Goal: Task Accomplishment & Management: Use online tool/utility

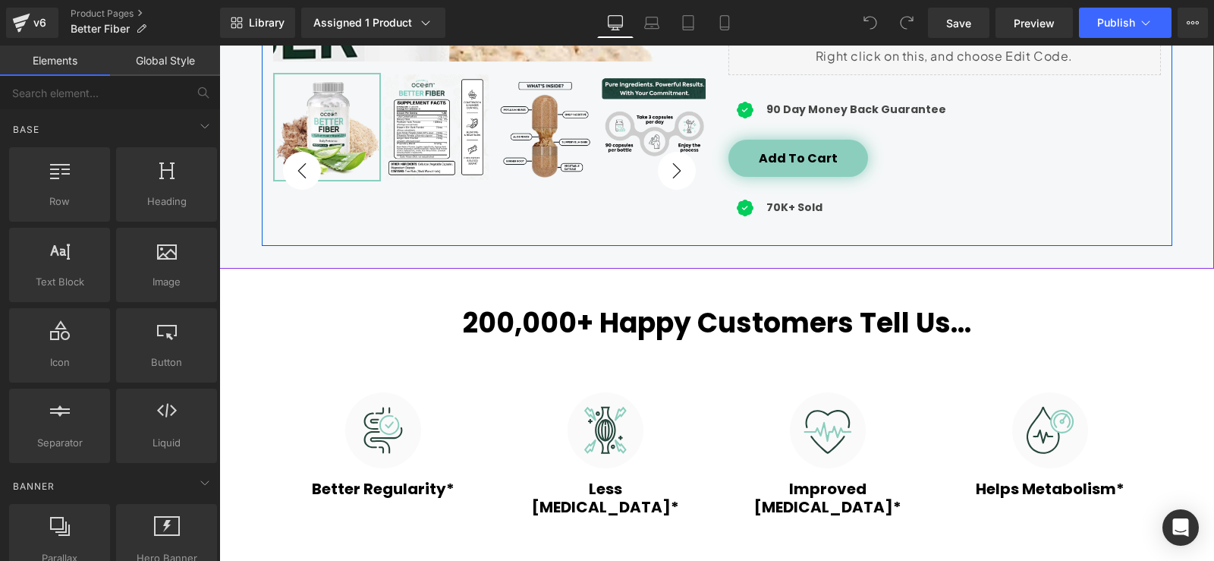
scroll to position [607, 0]
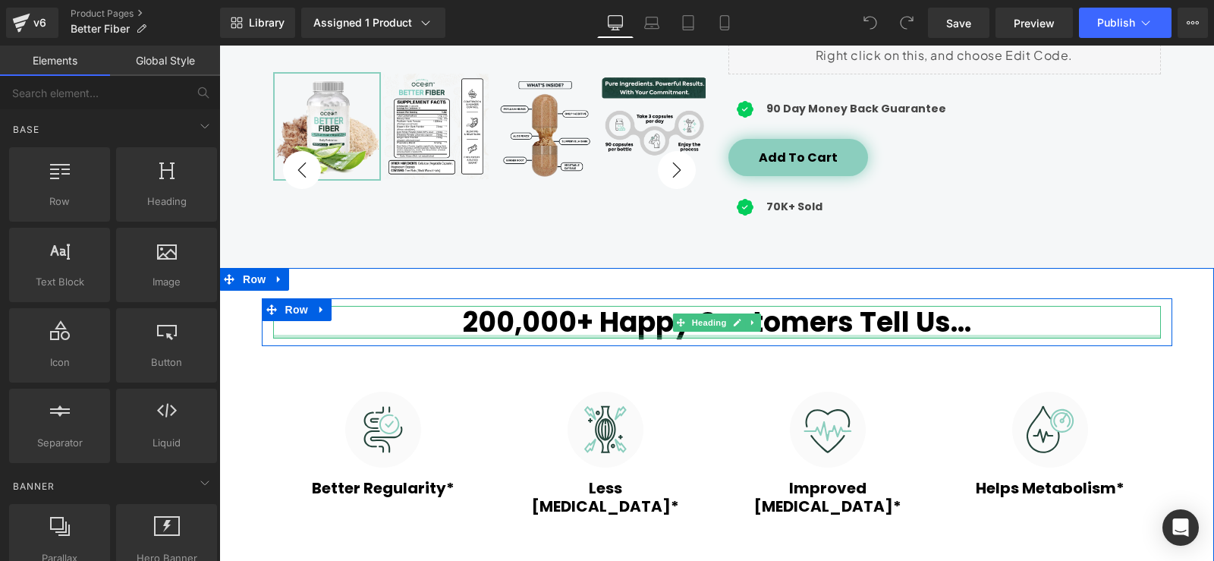
click at [815, 338] on div at bounding box center [717, 337] width 888 height 4
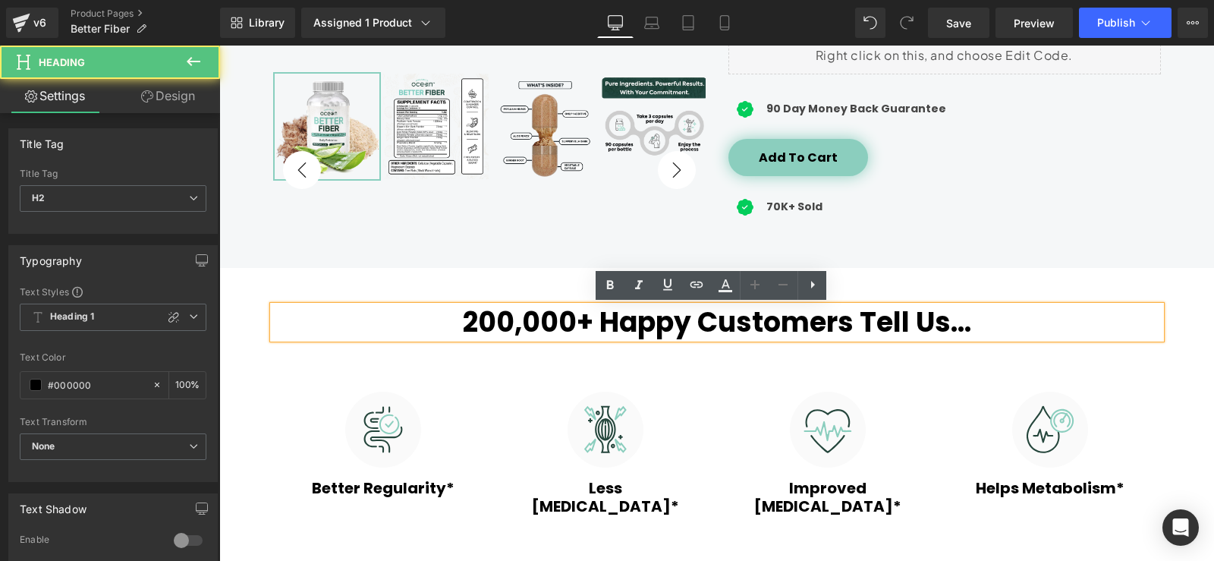
click at [953, 329] on h2 "200,000+ Happy Customers Tell Us..." at bounding box center [717, 322] width 888 height 33
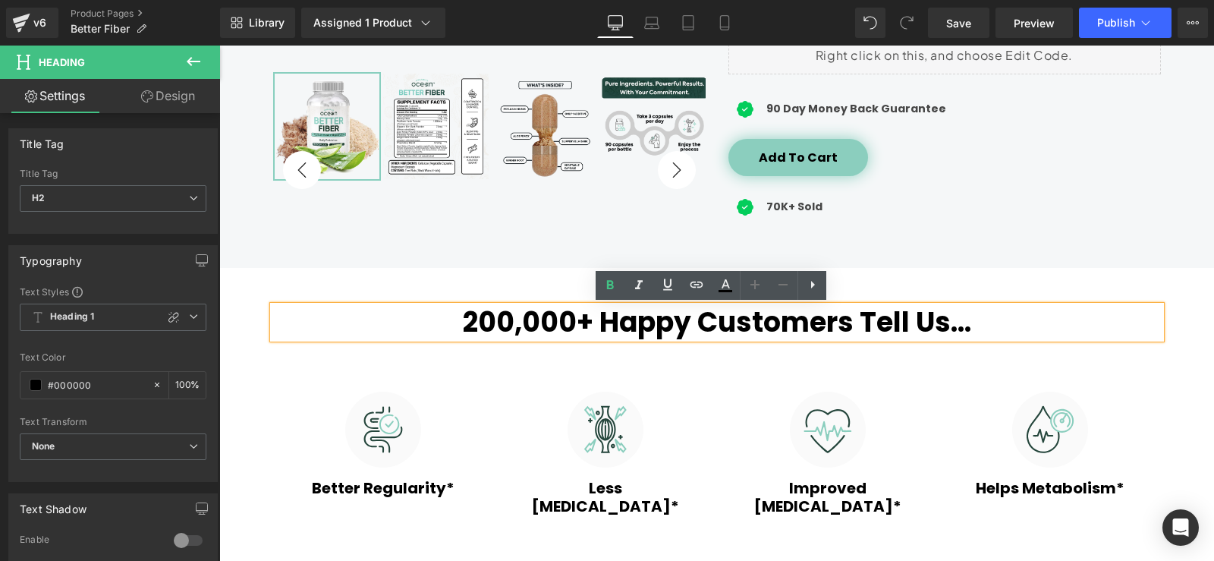
click at [971, 324] on h2 "200,000+ Happy Customers Tell Us..." at bounding box center [717, 322] width 888 height 33
paste div "To enrich screen reader interactions, please activate Accessibility in Grammarl…"
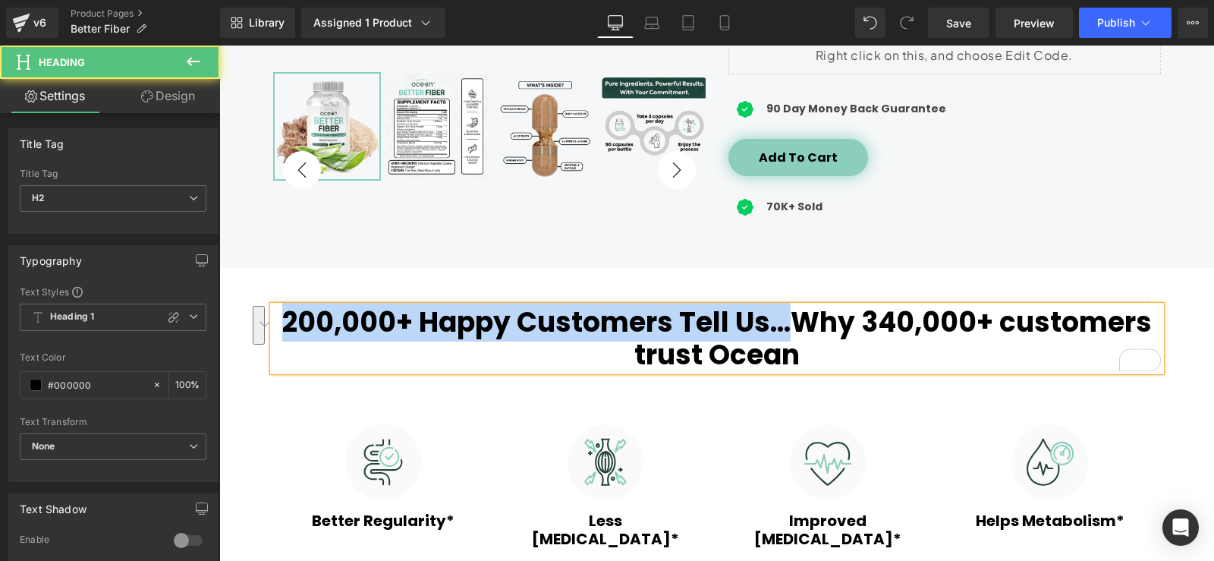
drag, startPoint x: 788, startPoint y: 328, endPoint x: 241, endPoint y: 323, distance: 547.1
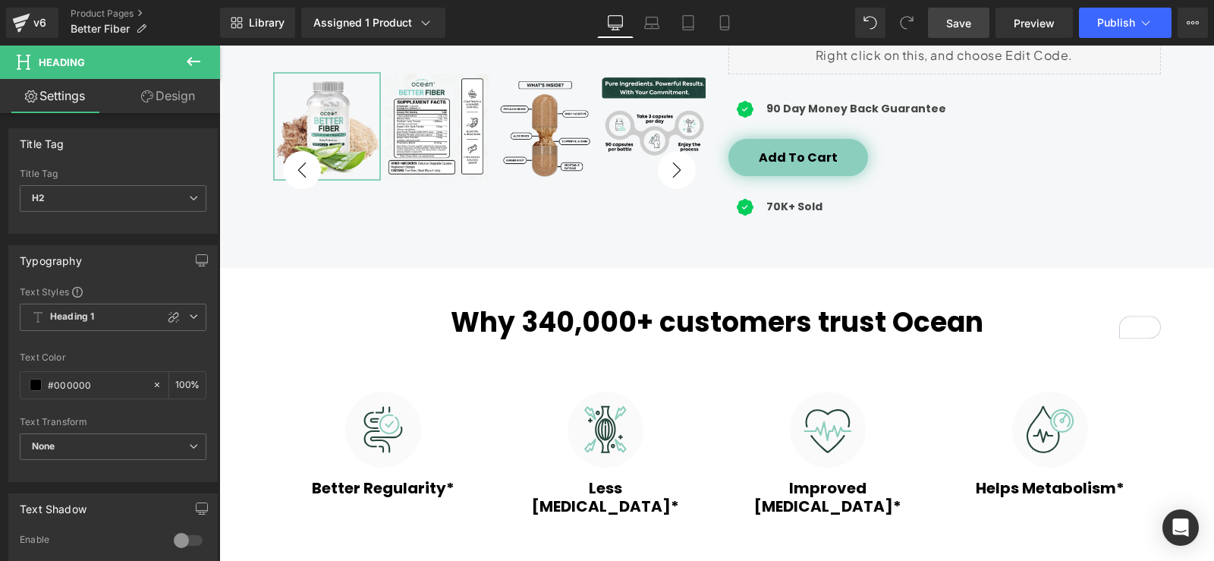
click at [952, 31] on link "Save" at bounding box center [958, 23] width 61 height 30
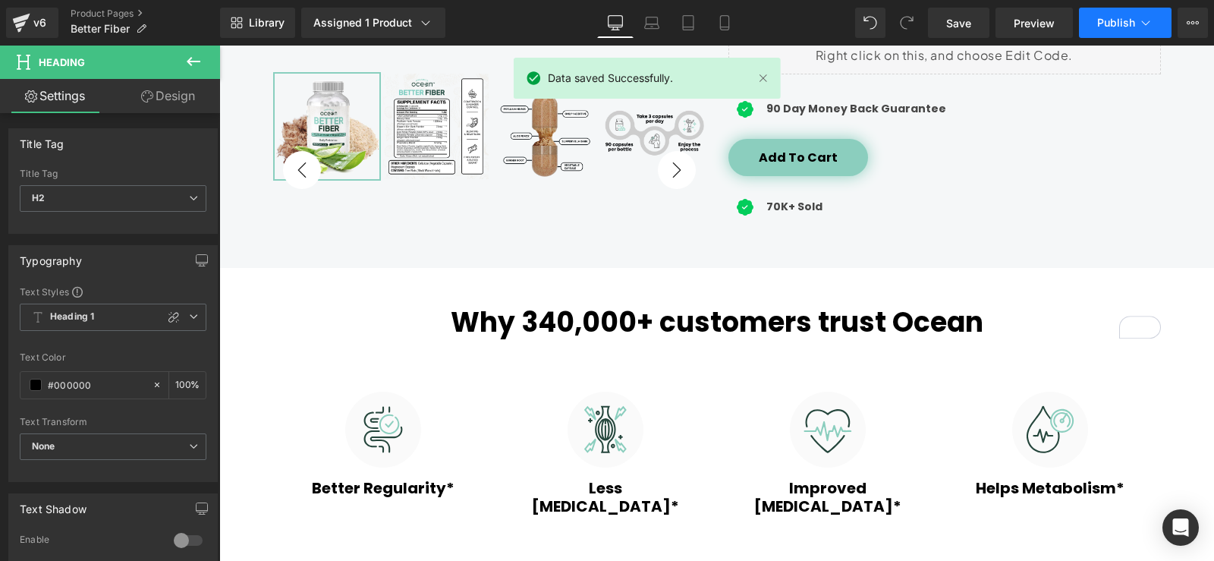
click at [1113, 27] on span "Publish" at bounding box center [1116, 23] width 38 height 12
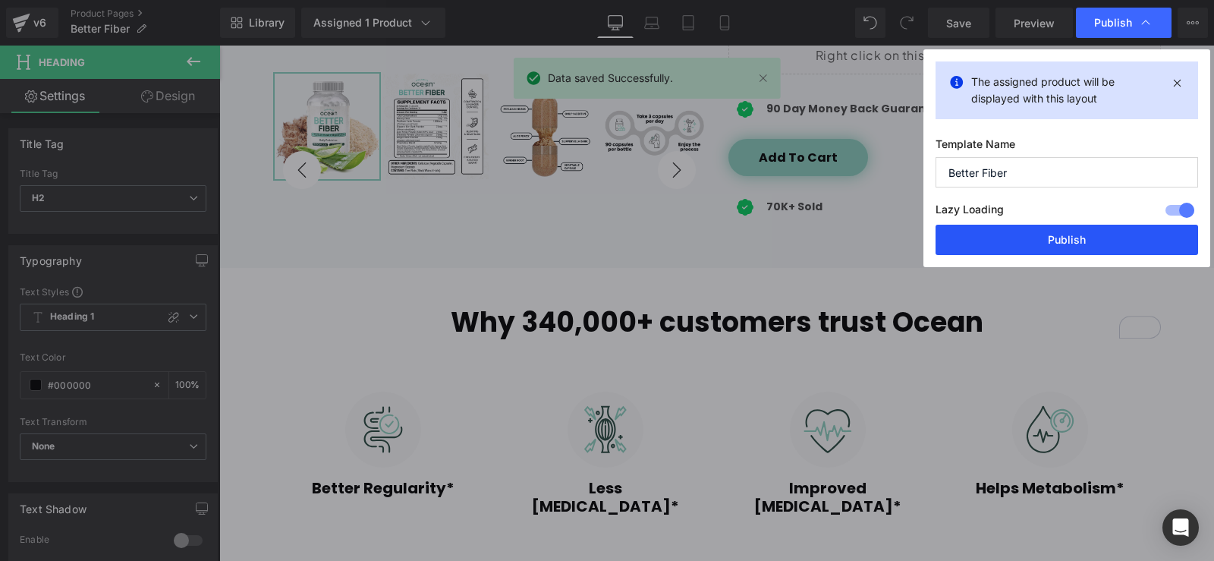
click at [1077, 234] on button "Publish" at bounding box center [1067, 240] width 263 height 30
